Goal: Ask a question

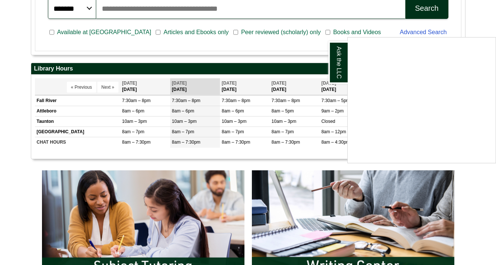
scroll to position [233, 0]
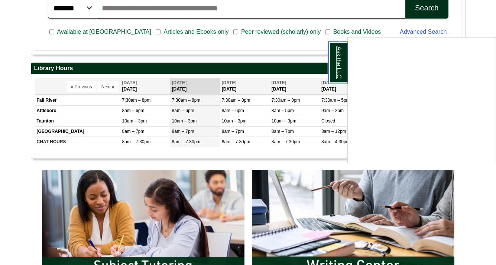
click at [345, 55] on link "Ask the LLC" at bounding box center [337, 62] width 19 height 43
click at [337, 62] on link "Ask the LLC" at bounding box center [337, 62] width 19 height 43
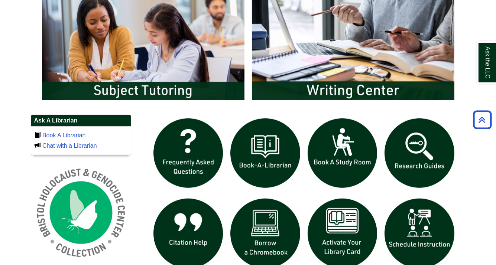
scroll to position [385, 0]
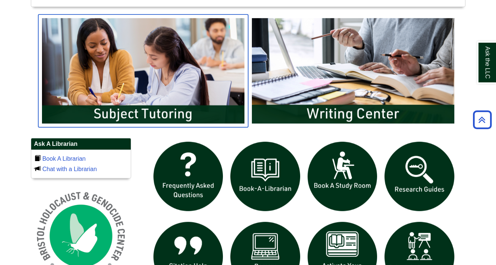
click at [213, 78] on img "slideshow" at bounding box center [143, 70] width 210 height 113
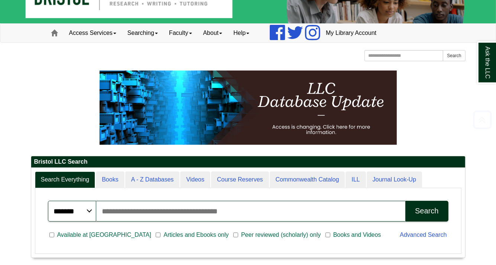
scroll to position [0, 0]
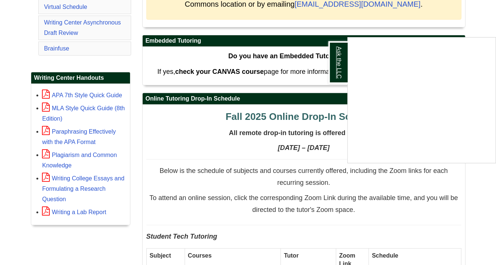
scroll to position [249, 0]
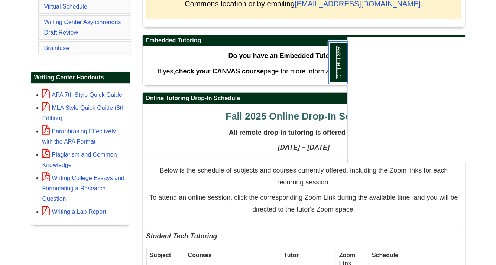
click at [331, 67] on link "Ask the LLC" at bounding box center [337, 62] width 19 height 43
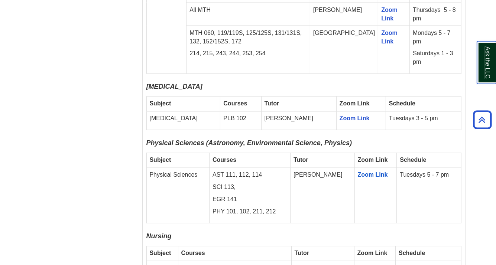
scroll to position [1190, 0]
